Goal: Navigation & Orientation: Find specific page/section

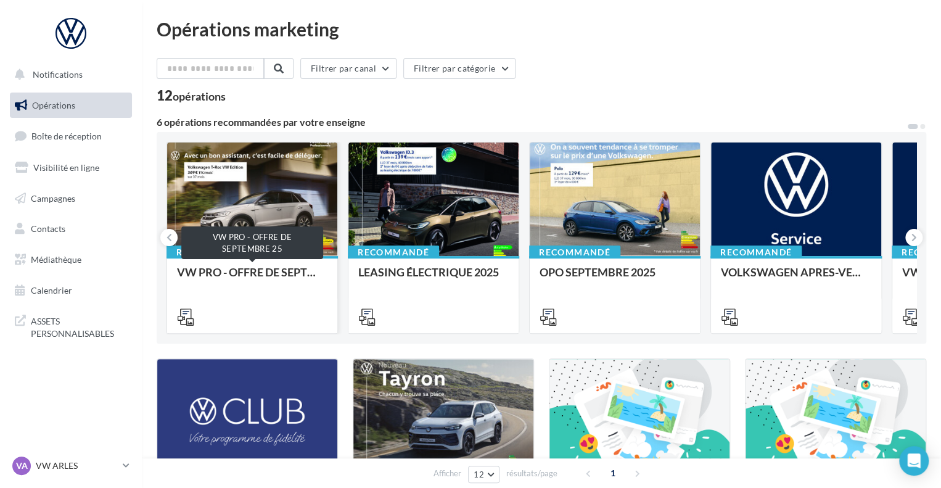
click at [229, 275] on div "VW PRO - OFFRE DE SEPTEMBRE 25" at bounding box center [252, 278] width 150 height 25
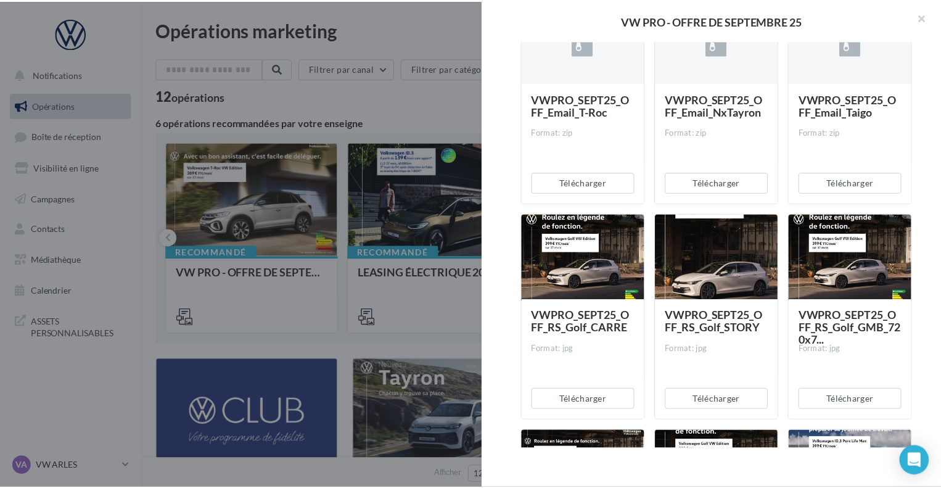
scroll to position [916, 0]
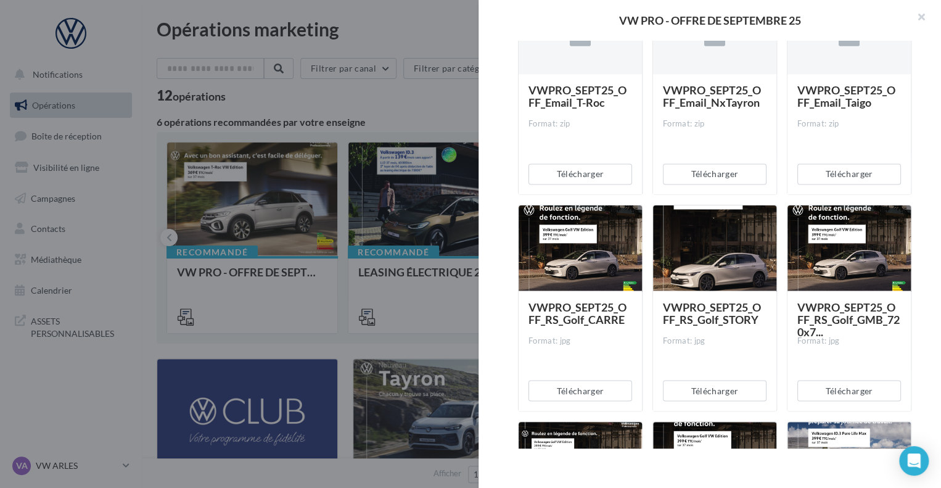
click at [390, 24] on div "Opérations marketing Filtrer par canal Filtrer par catégorie 12 opérations 6 op…" at bounding box center [541, 414] width 769 height 789
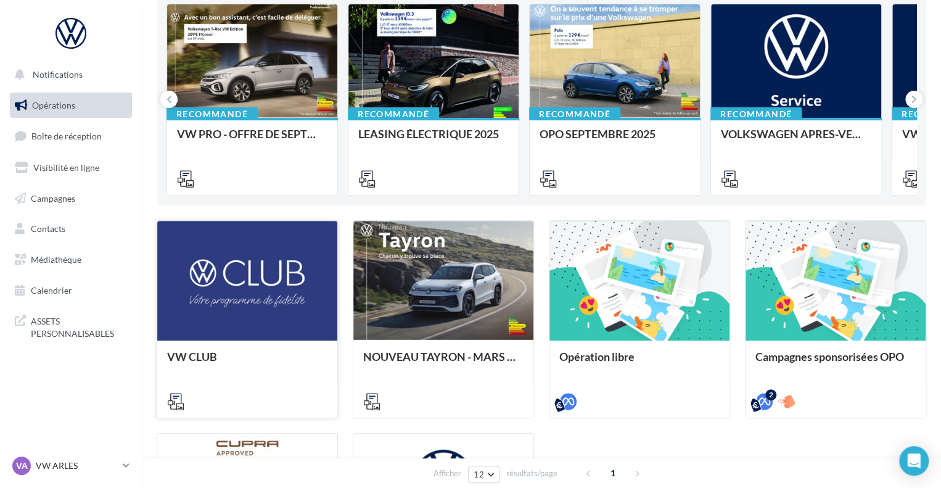
scroll to position [138, 0]
click at [200, 356] on div "VW CLUB" at bounding box center [247, 362] width 160 height 25
click at [64, 364] on div "Notifications Opérations Boîte de réception Visibilité en ligne Campagnes Conta…" at bounding box center [470, 297] width 941 height 871
click at [89, 80] on button "Notifications" at bounding box center [68, 75] width 122 height 26
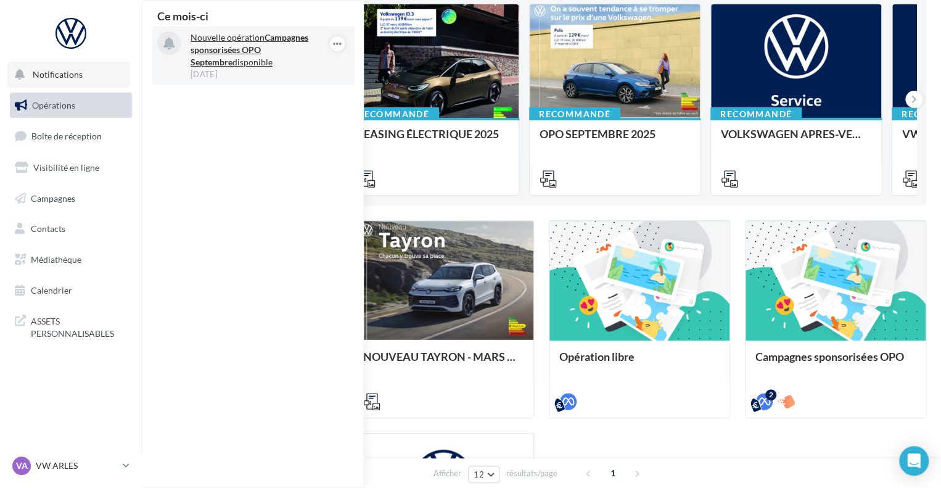
click at [244, 64] on p "Nouvelle opération Campagnes sponsorisées OPO Septembre disponible" at bounding box center [262, 49] width 143 height 37
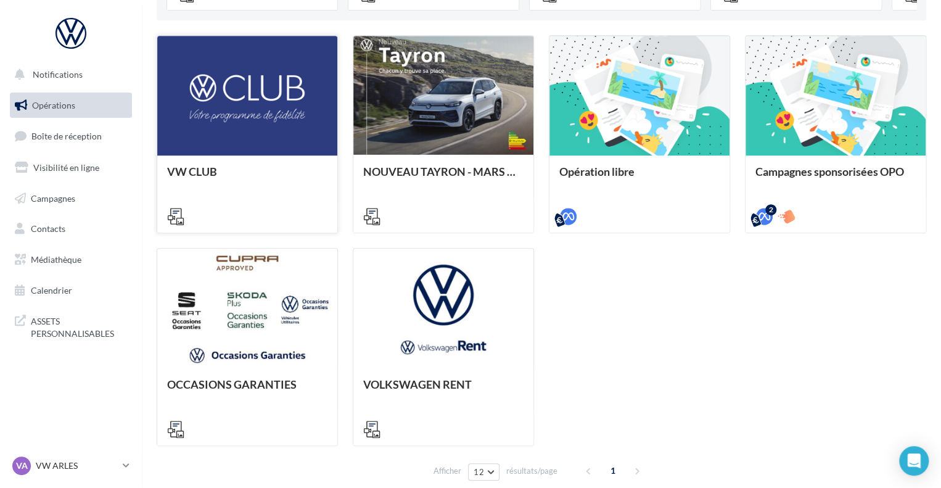
scroll to position [325, 0]
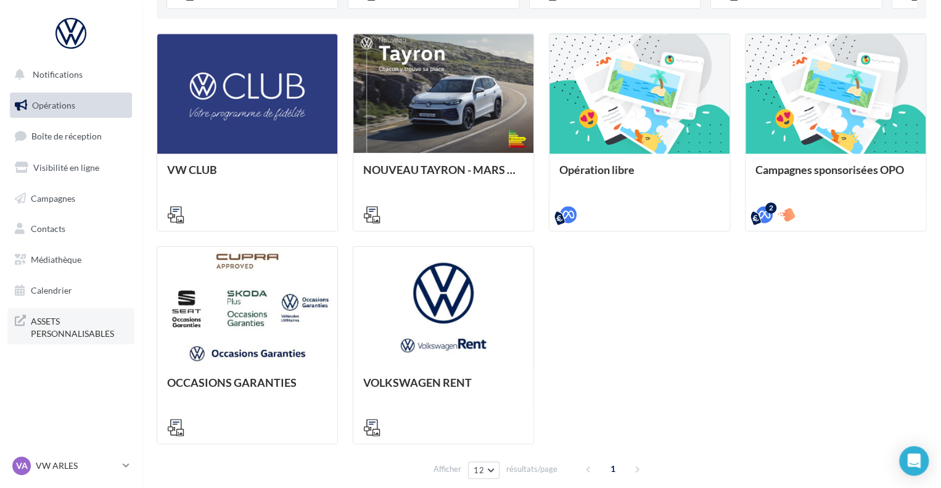
click at [64, 312] on link "ASSETS PERSONNALISABLES" at bounding box center [70, 326] width 127 height 36
